Goal: Transaction & Acquisition: Purchase product/service

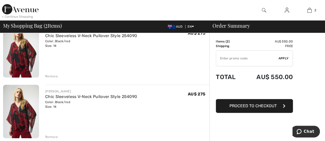
click at [48, 77] on div "Remove" at bounding box center [51, 76] width 13 height 5
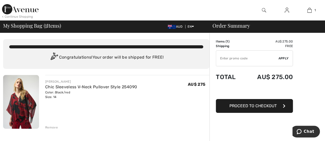
click at [24, 7] on img at bounding box center [20, 9] width 36 height 10
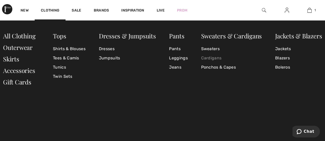
click at [213, 57] on link "Cardigans" at bounding box center [231, 58] width 61 height 9
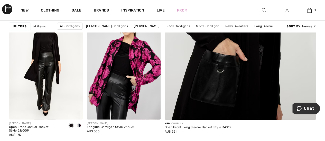
scroll to position [180, 0]
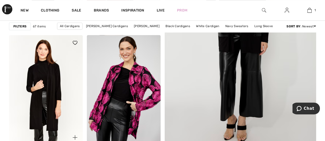
click at [58, 77] on img at bounding box center [46, 90] width 74 height 110
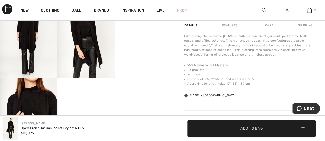
scroll to position [103, 0]
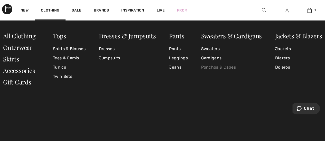
click at [211, 69] on link "Ponchos & Capes" at bounding box center [231, 67] width 61 height 9
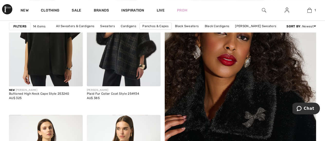
scroll to position [77, 0]
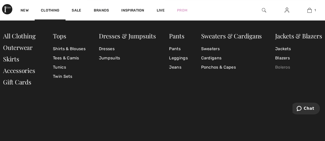
click at [279, 67] on link "Boleros" at bounding box center [298, 67] width 47 height 9
click at [60, 65] on link "Tunics" at bounding box center [69, 67] width 33 height 9
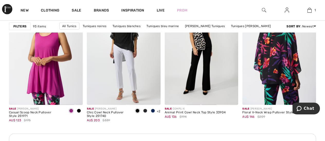
scroll to position [1565, 0]
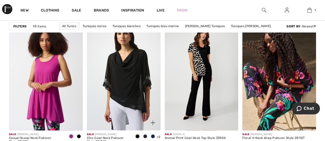
click at [130, 78] on img at bounding box center [124, 76] width 74 height 110
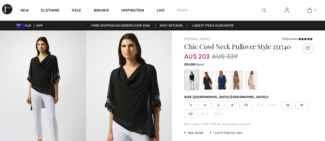
click at [236, 85] on div at bounding box center [235, 80] width 13 height 19
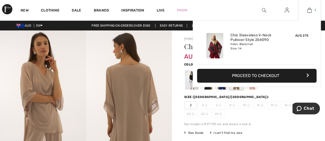
click at [309, 11] on img at bounding box center [309, 10] width 4 height 6
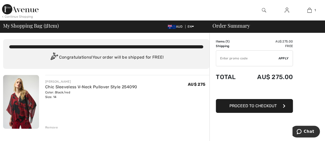
click at [241, 58] on input "TEXT" at bounding box center [247, 58] width 62 height 15
type input "FLASH15"
click at [282, 58] on span "Apply" at bounding box center [283, 58] width 10 height 5
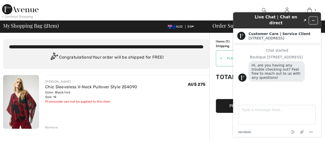
click at [313, 19] on icon "Minimize widget" at bounding box center [313, 21] width 4 height 4
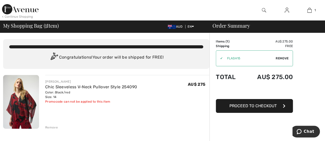
click at [264, 105] on span "Proceed to Checkout" at bounding box center [252, 106] width 47 height 5
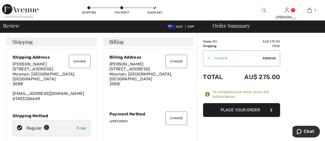
click at [252, 111] on button "Place Your Order" at bounding box center [241, 110] width 77 height 14
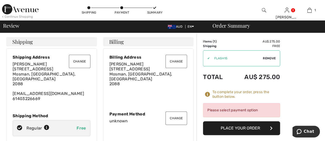
click at [176, 117] on button "Change" at bounding box center [176, 118] width 22 height 13
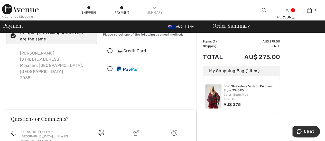
click at [113, 69] on icon at bounding box center [110, 68] width 14 height 5
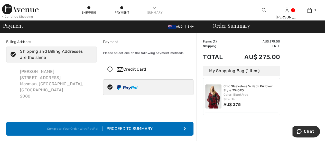
scroll to position [26, 0]
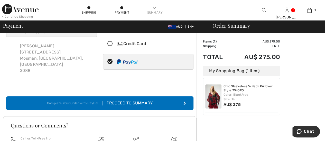
click at [150, 100] on div "Proceed to Summary" at bounding box center [127, 103] width 50 height 6
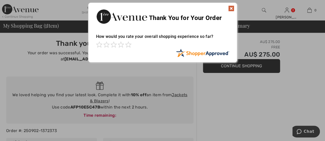
click at [230, 6] on img at bounding box center [231, 8] width 6 height 6
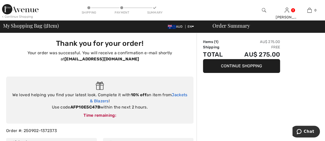
click at [185, 96] on link "Jackets & Blazers" at bounding box center [138, 98] width 97 height 11
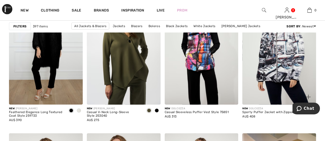
scroll to position [667, 0]
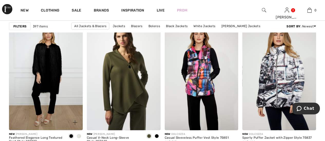
click at [57, 80] on img at bounding box center [46, 75] width 74 height 110
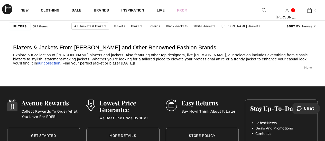
scroll to position [2258, 0]
